Goal: Information Seeking & Learning: Learn about a topic

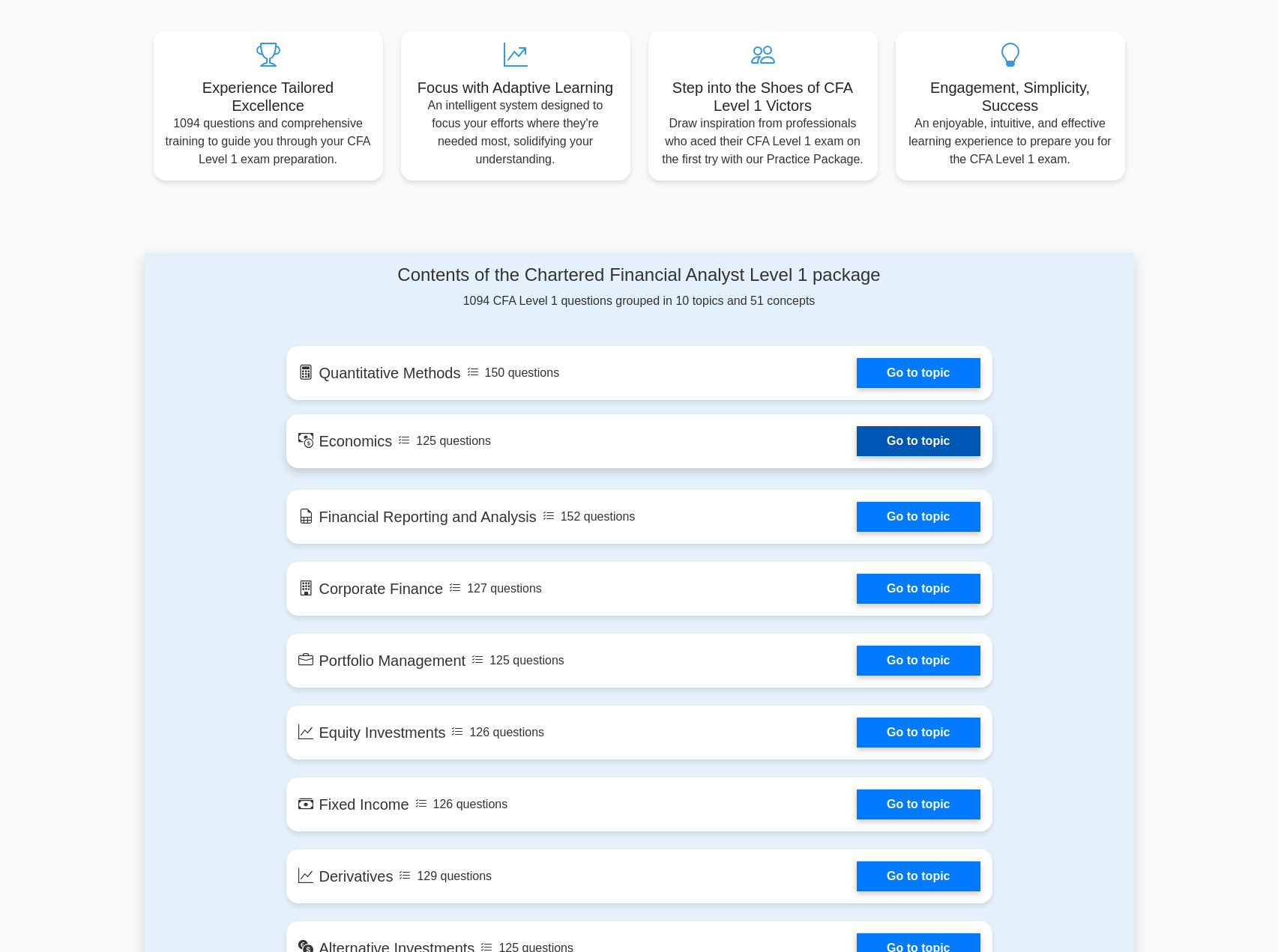
scroll to position [524, 0]
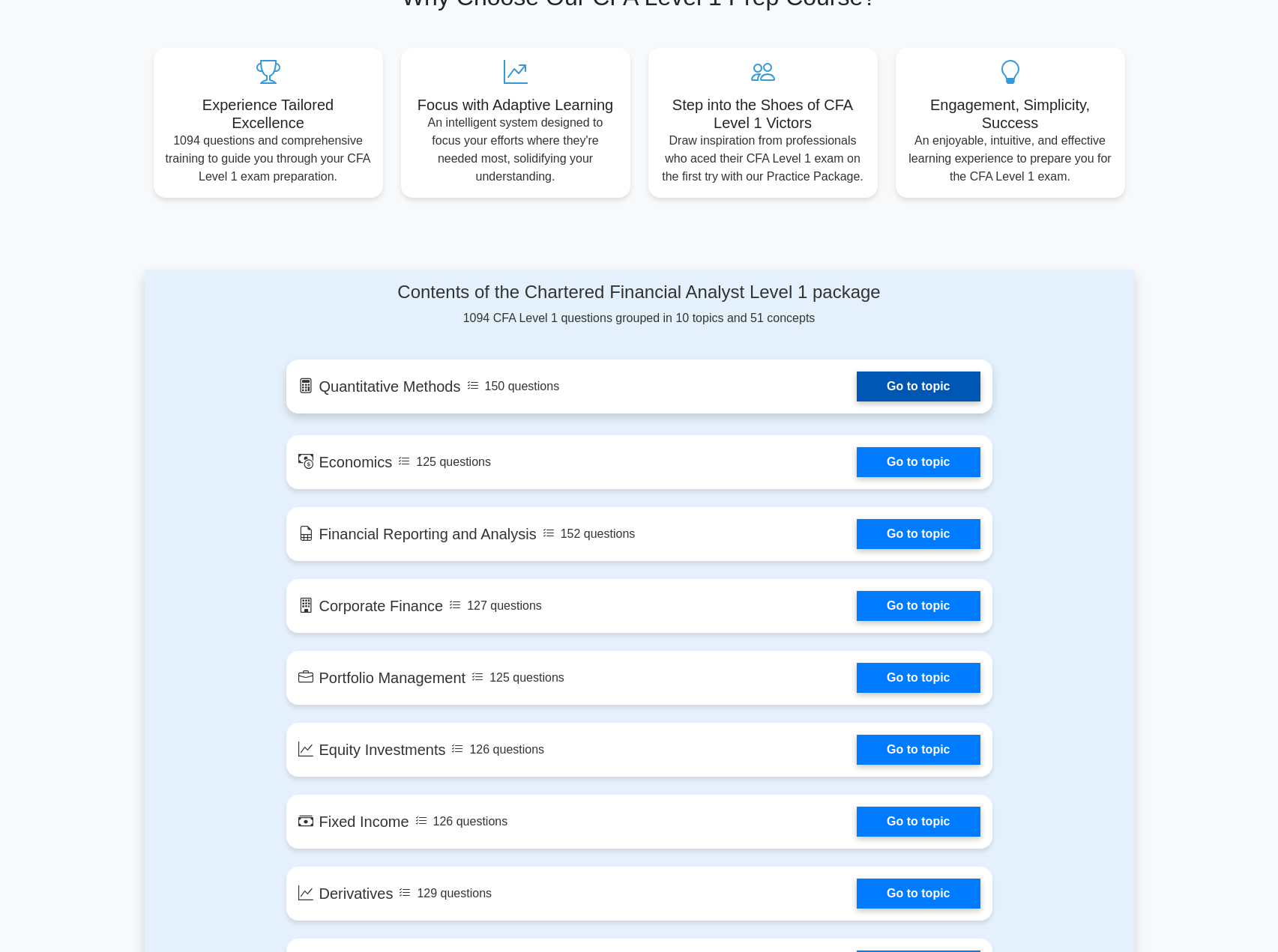
click at [873, 394] on link "Go to topic" at bounding box center [918, 387] width 123 height 30
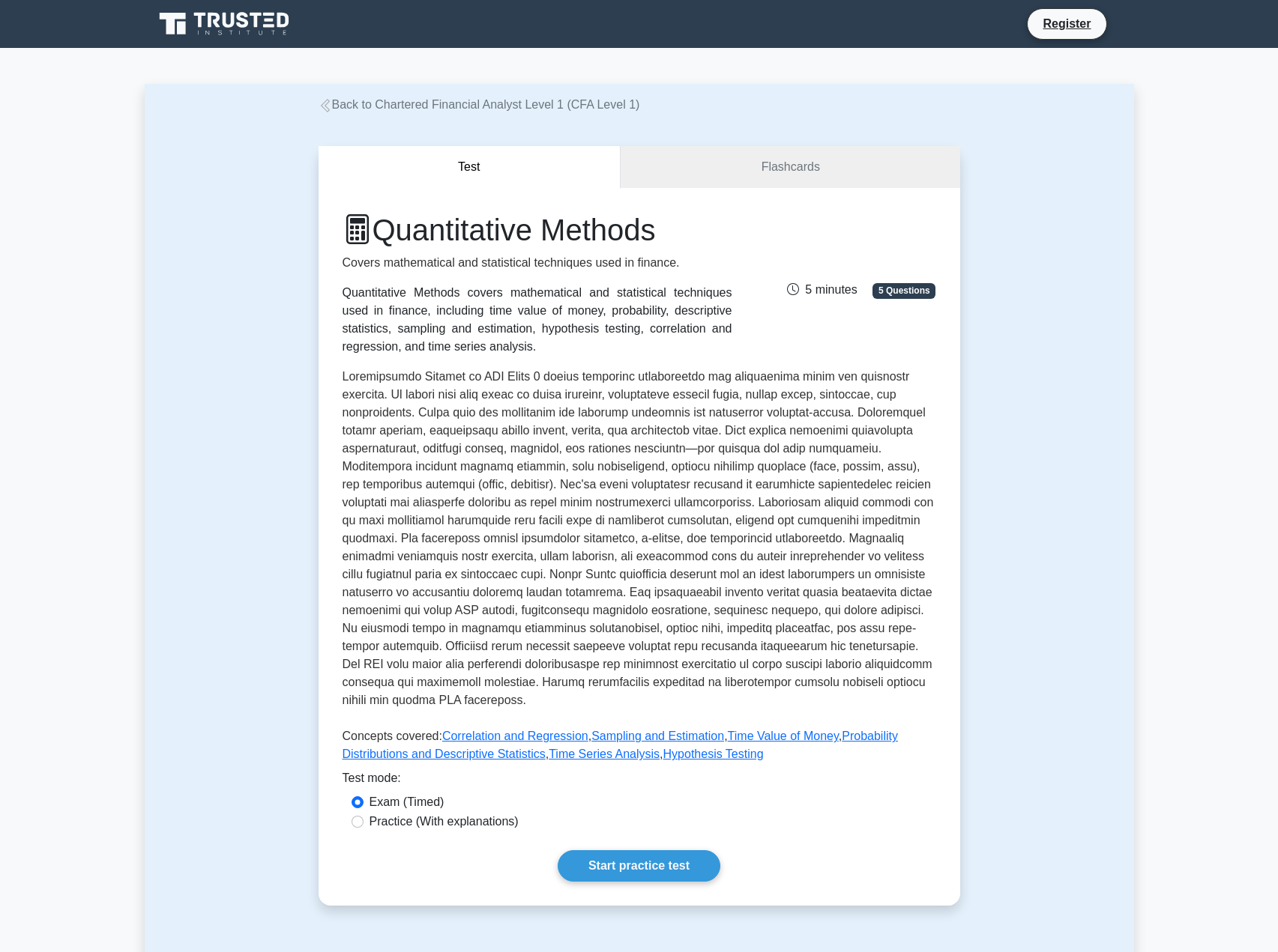
click at [458, 824] on label "Practice (With explanations)" at bounding box center [444, 822] width 149 height 18
click at [364, 824] on input "Practice (With explanations)" at bounding box center [357, 822] width 12 height 12
radio input "true"
click at [895, 152] on link "Flashcards" at bounding box center [790, 167] width 339 height 43
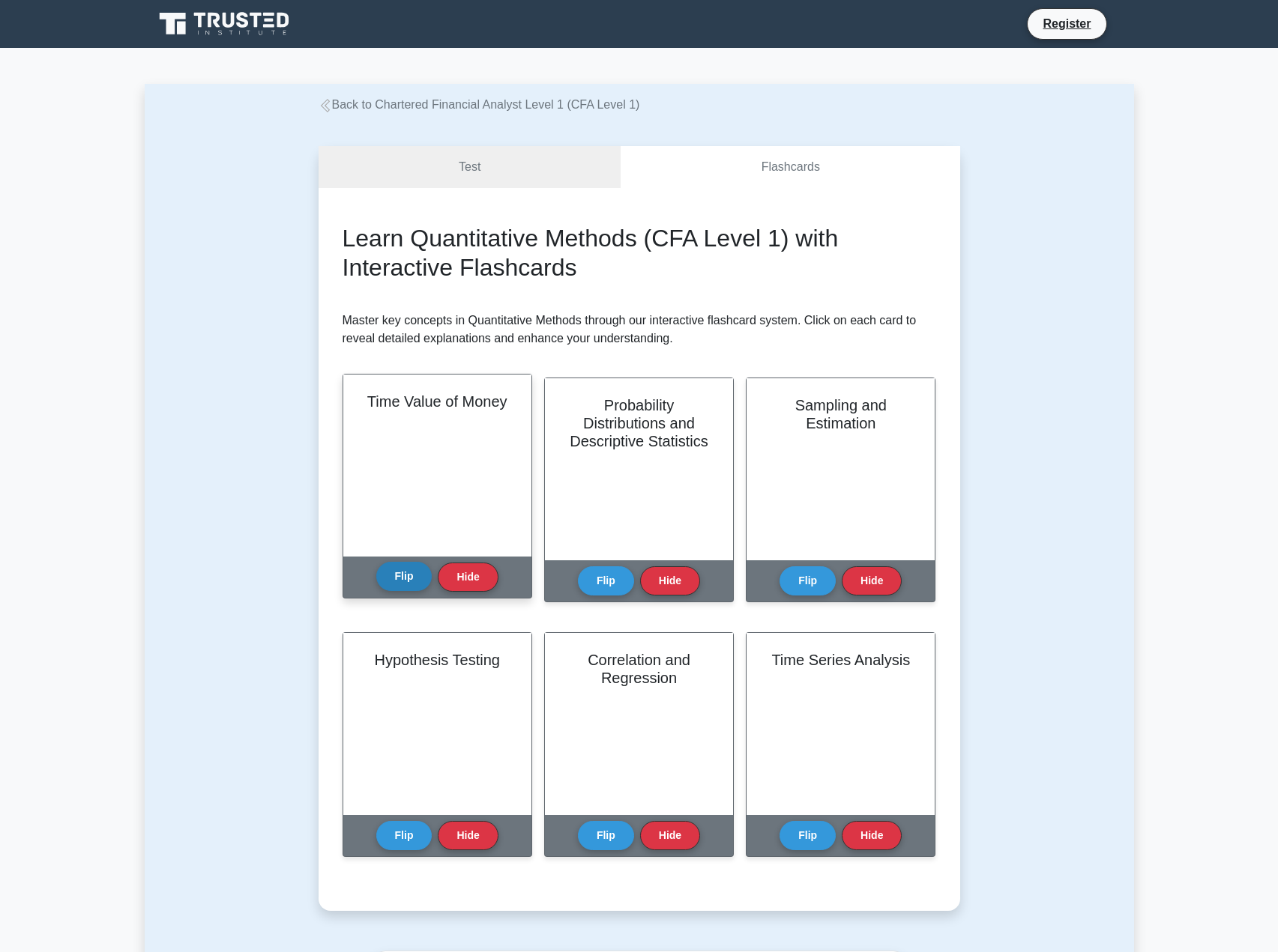
click at [394, 582] on button "Flip" at bounding box center [404, 576] width 56 height 29
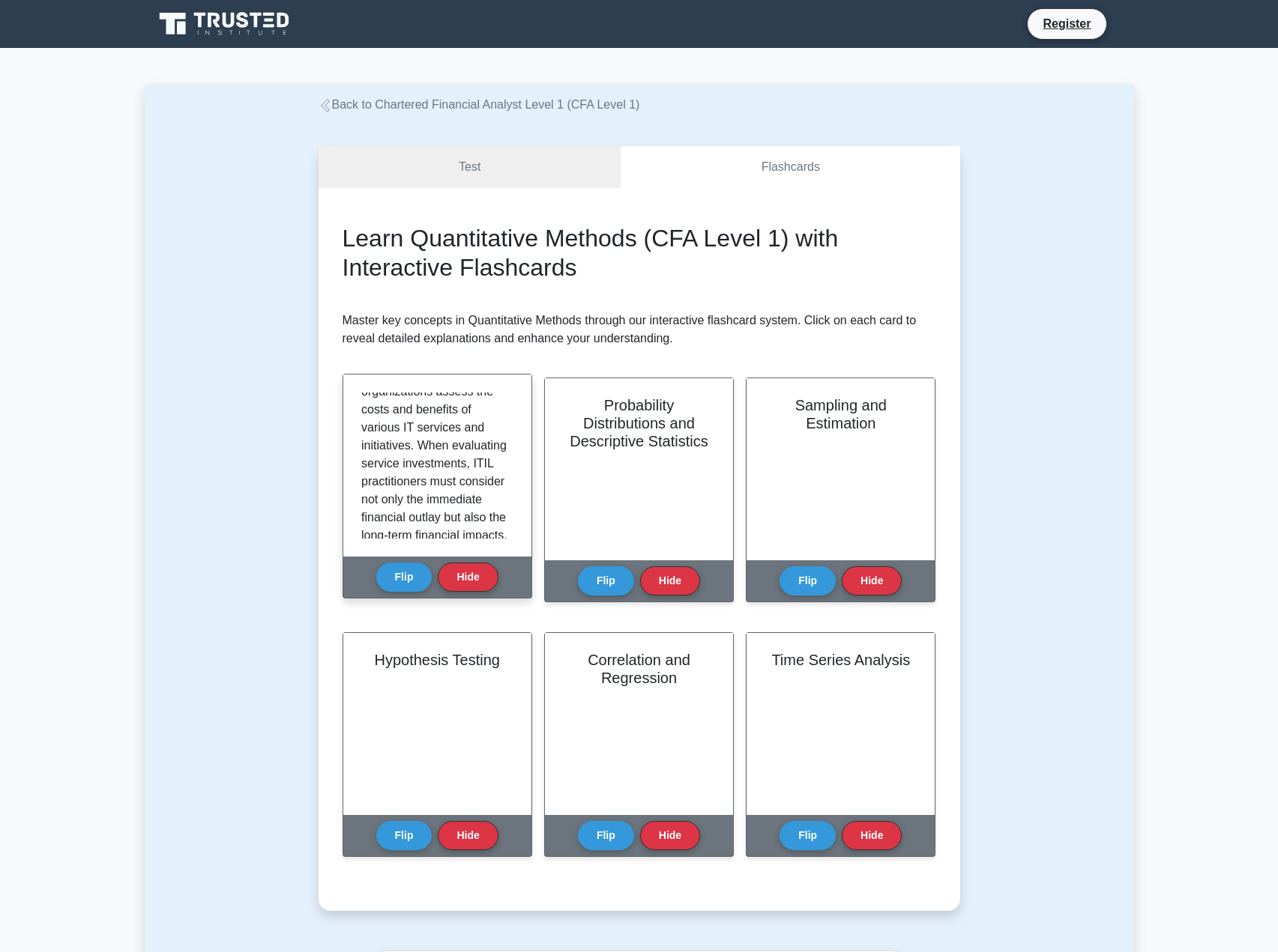
scroll to position [524, 0]
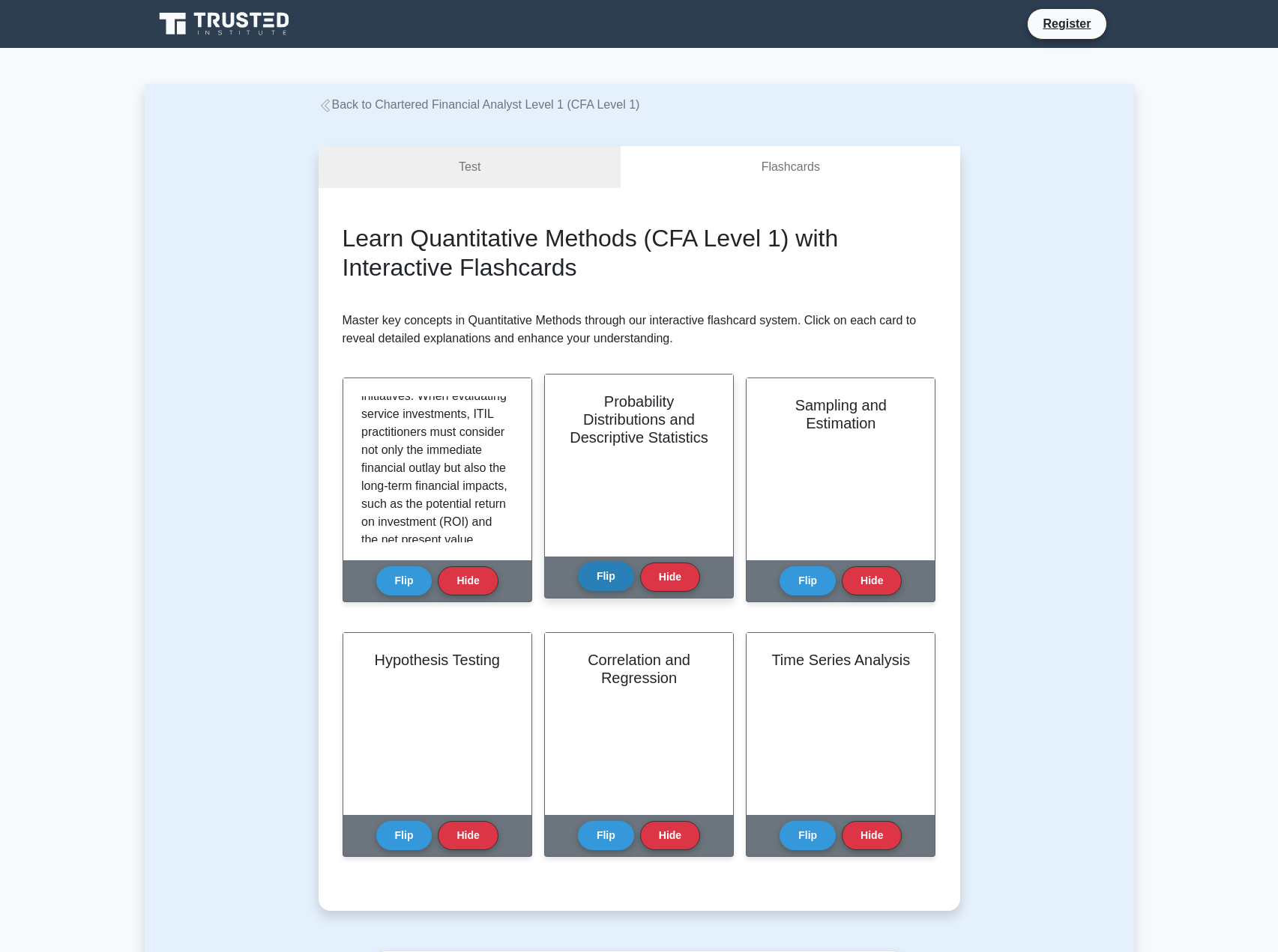
click at [605, 581] on button "Flip" at bounding box center [606, 576] width 56 height 29
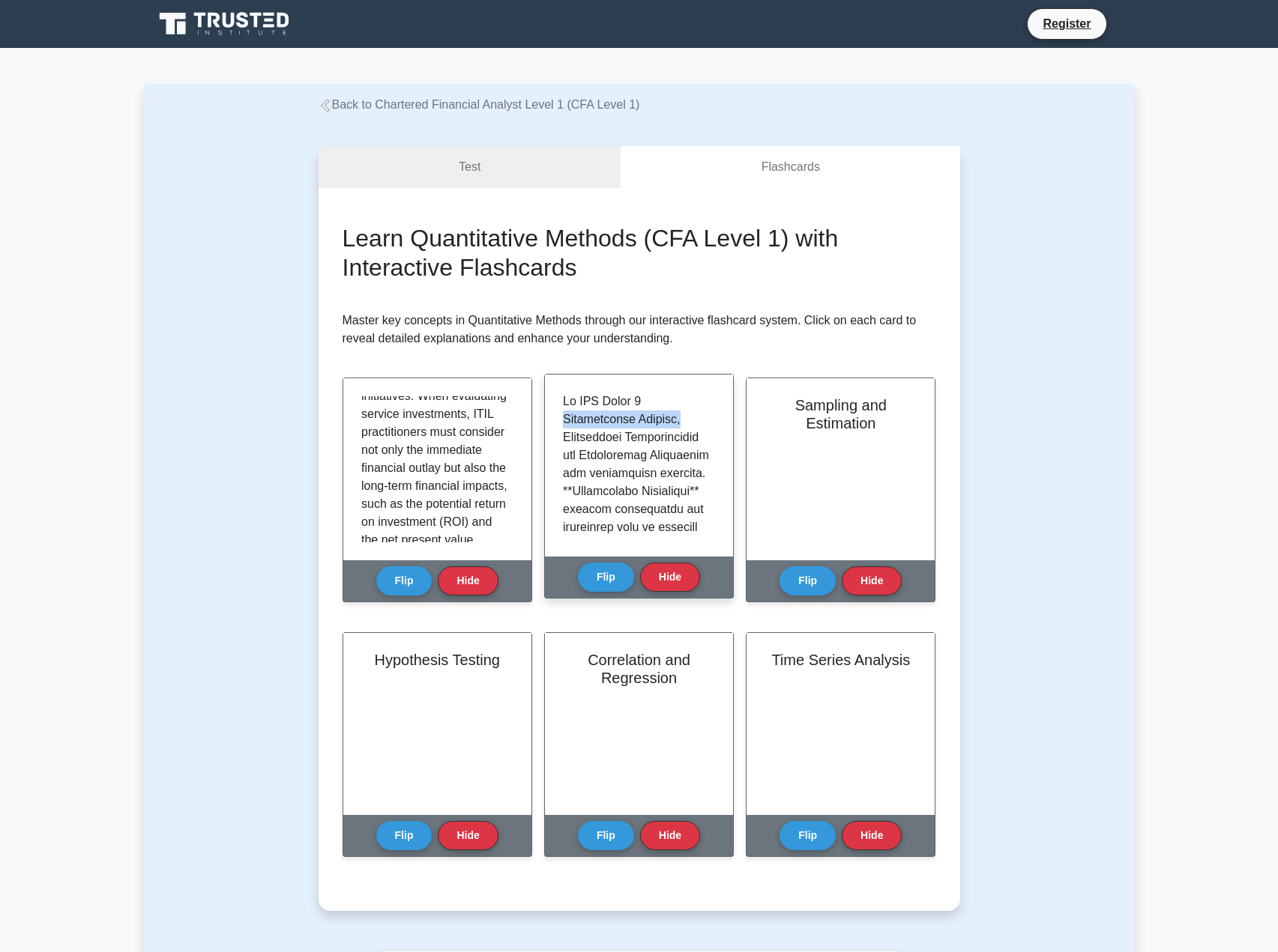
drag, startPoint x: 715, startPoint y: 398, endPoint x: 715, endPoint y: 414, distance: 16.0
click at [715, 414] on div at bounding box center [639, 465] width 153 height 146
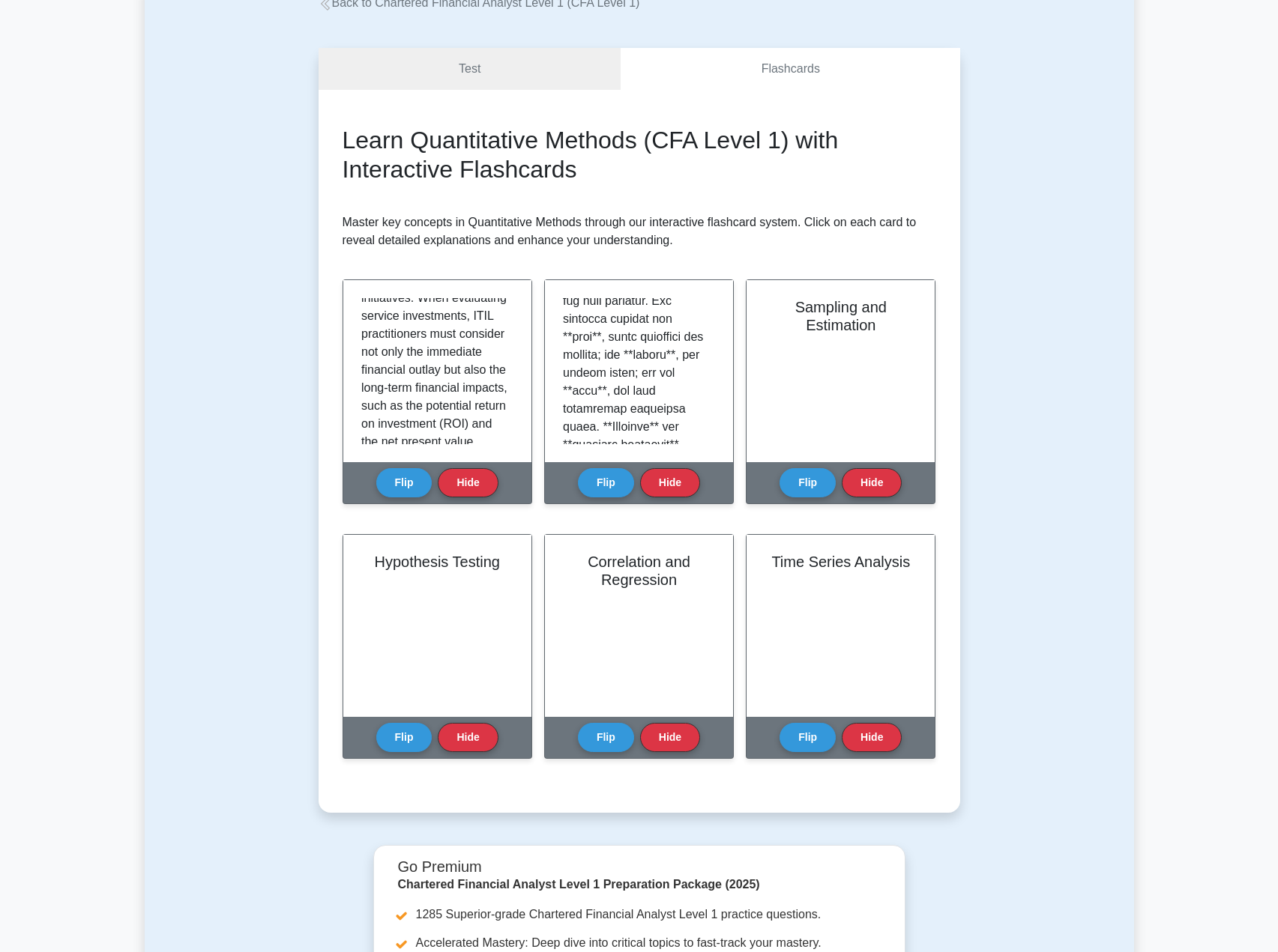
scroll to position [0, 0]
